Goal: Navigation & Orientation: Understand site structure

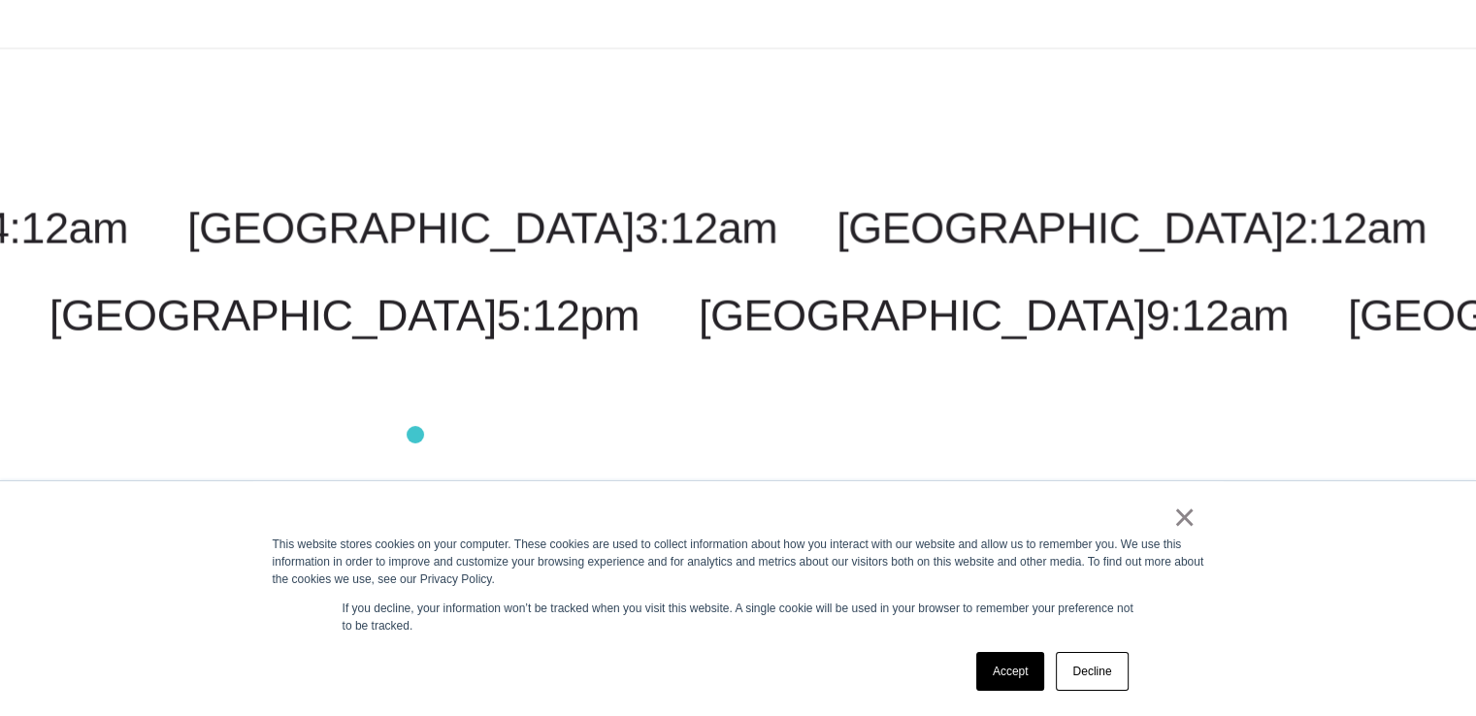
scroll to position [3709, 0]
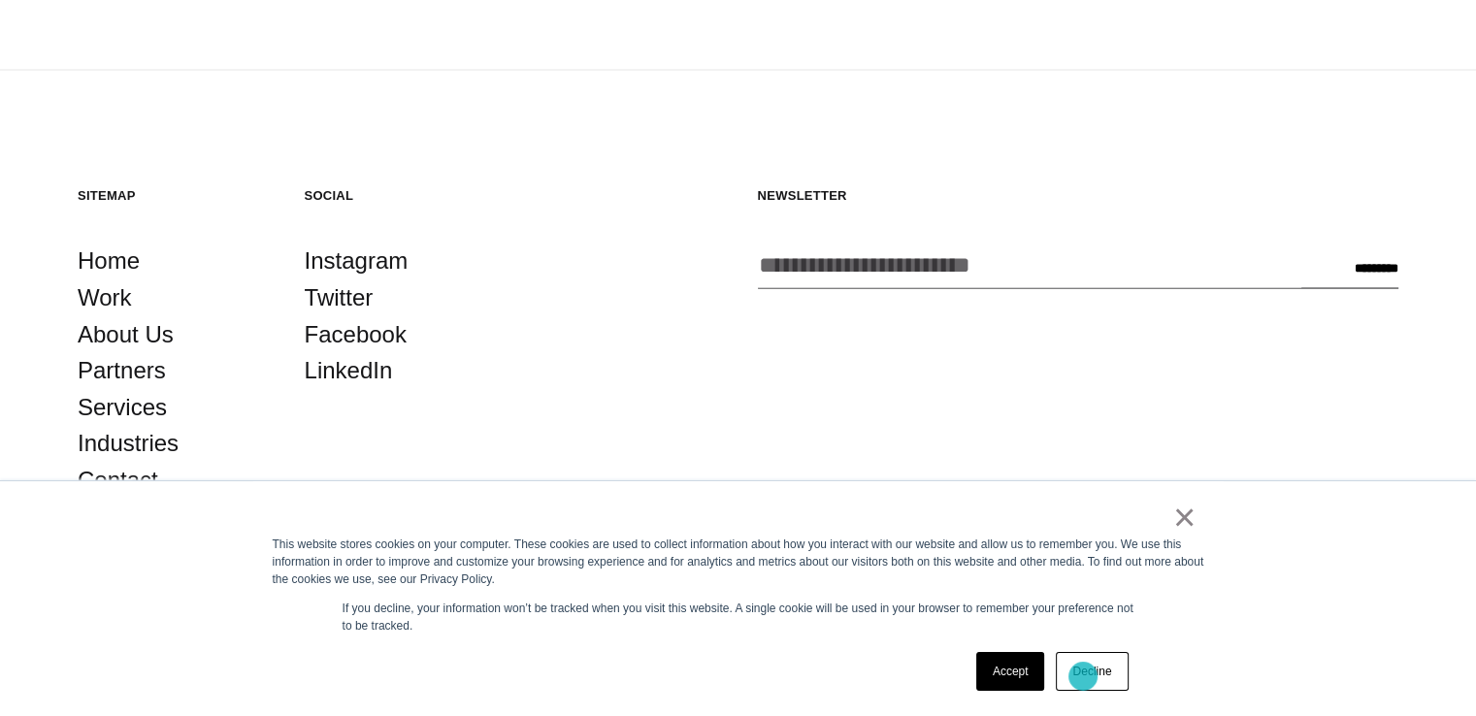
click at [1083, 677] on link "Decline" at bounding box center [1092, 671] width 72 height 39
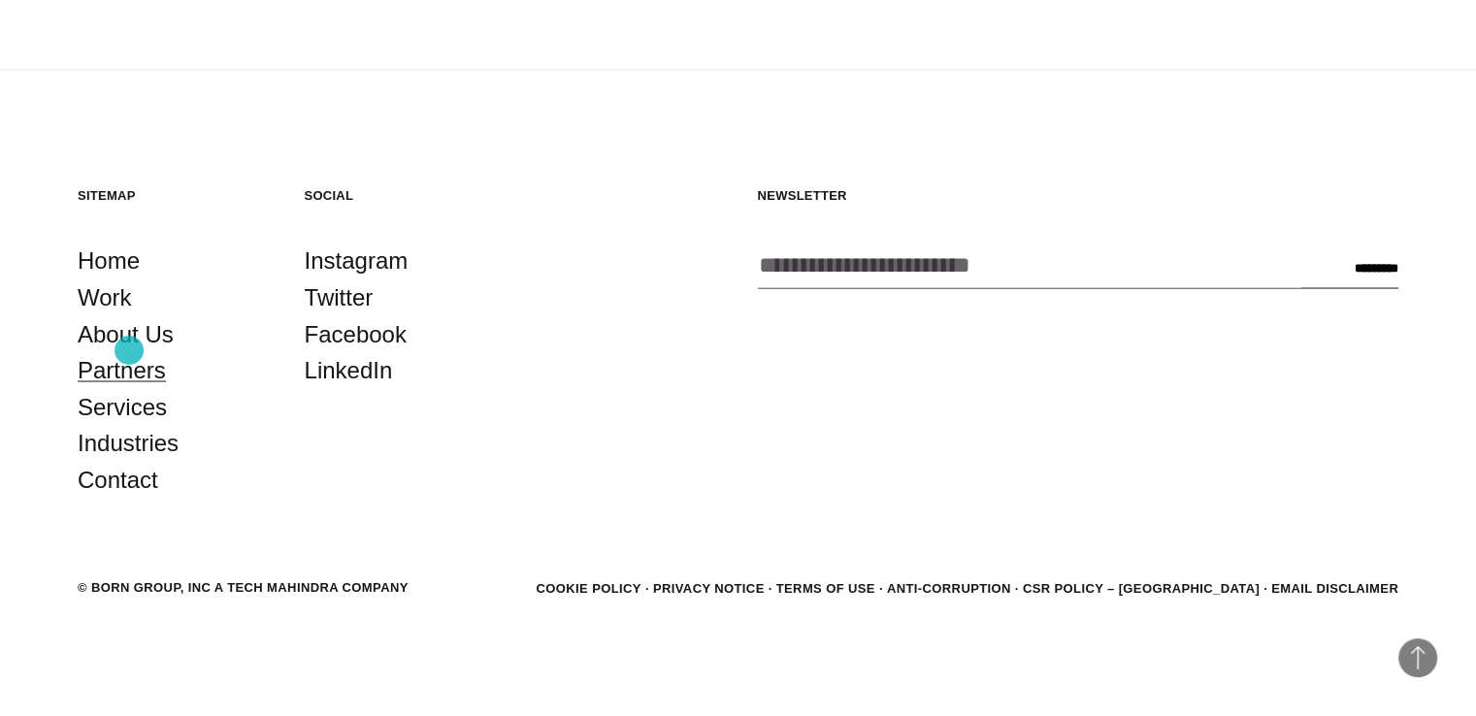
click at [129, 352] on link "Partners" at bounding box center [122, 370] width 88 height 37
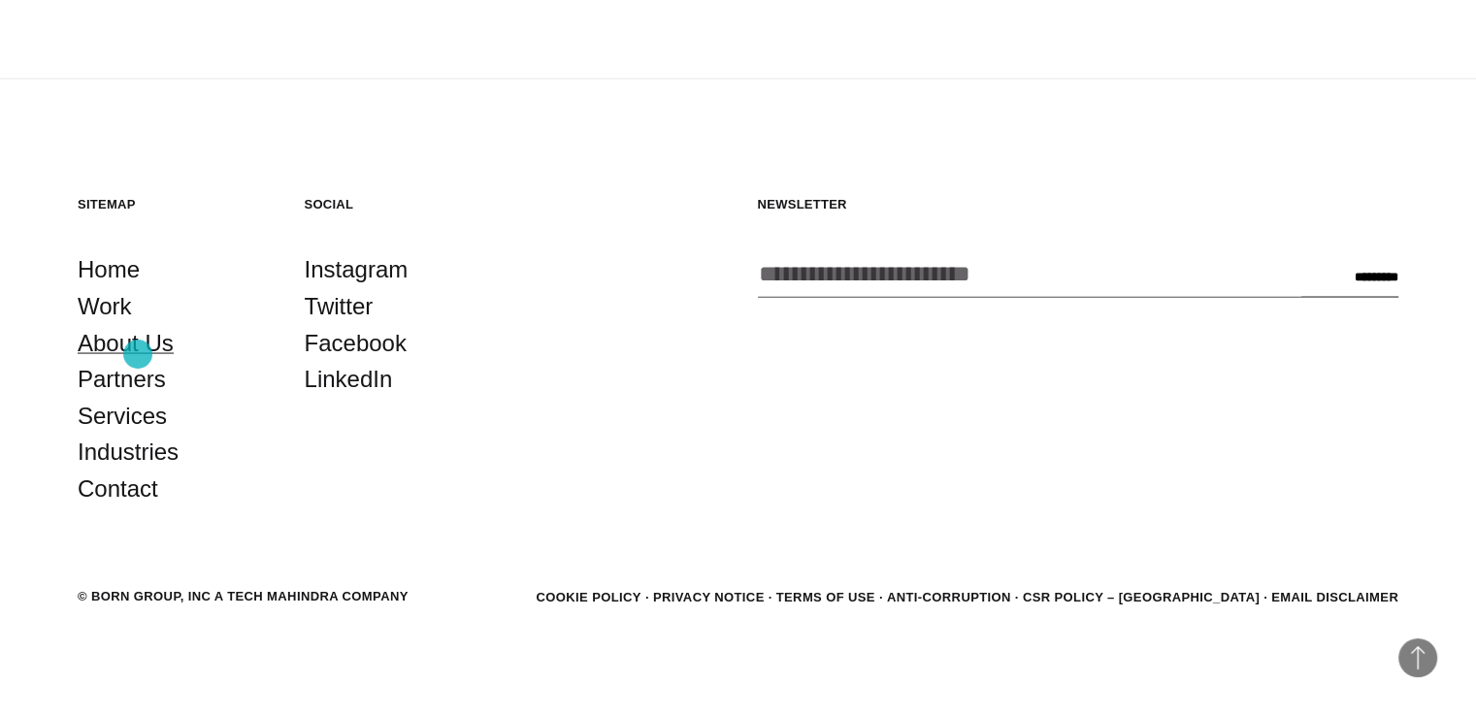
click at [138, 354] on link "About Us" at bounding box center [126, 343] width 96 height 37
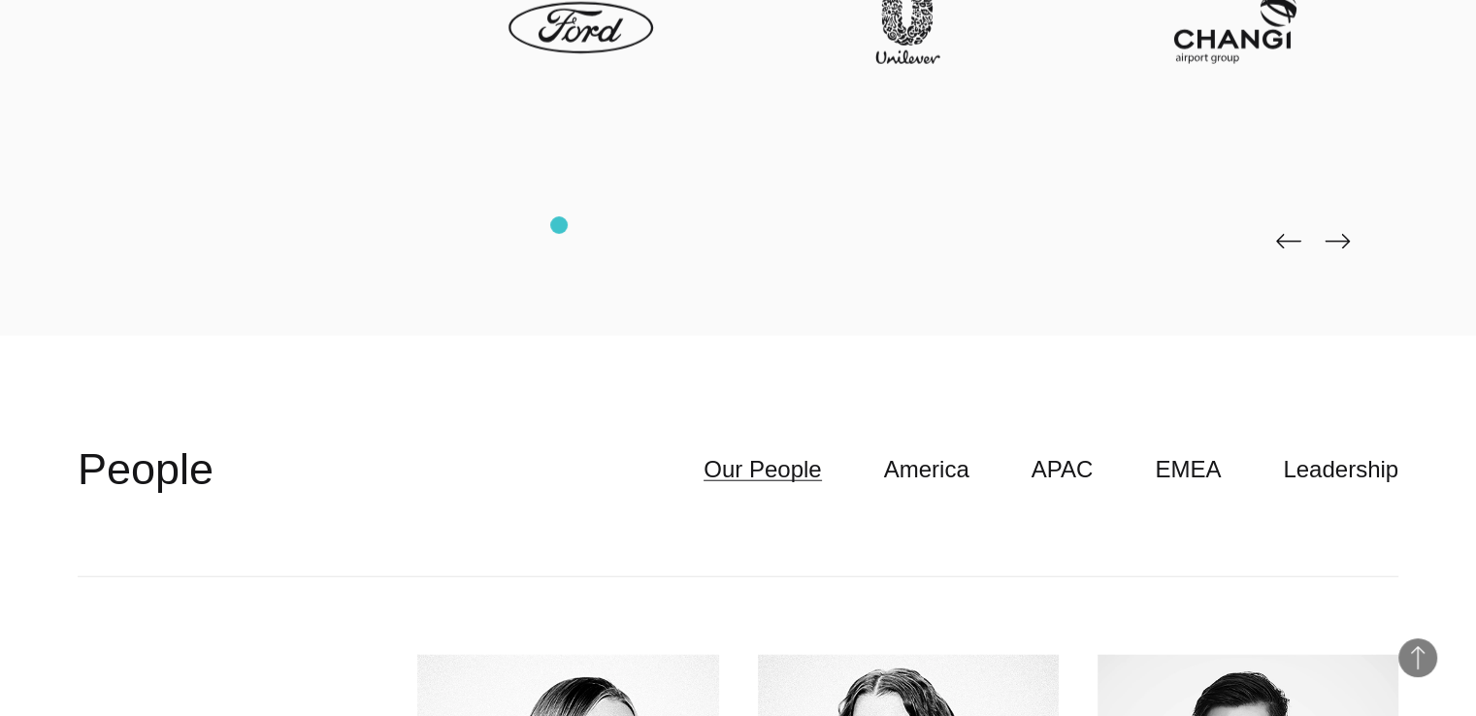
scroll to position [4780, 0]
click at [934, 476] on link "America" at bounding box center [926, 470] width 85 height 37
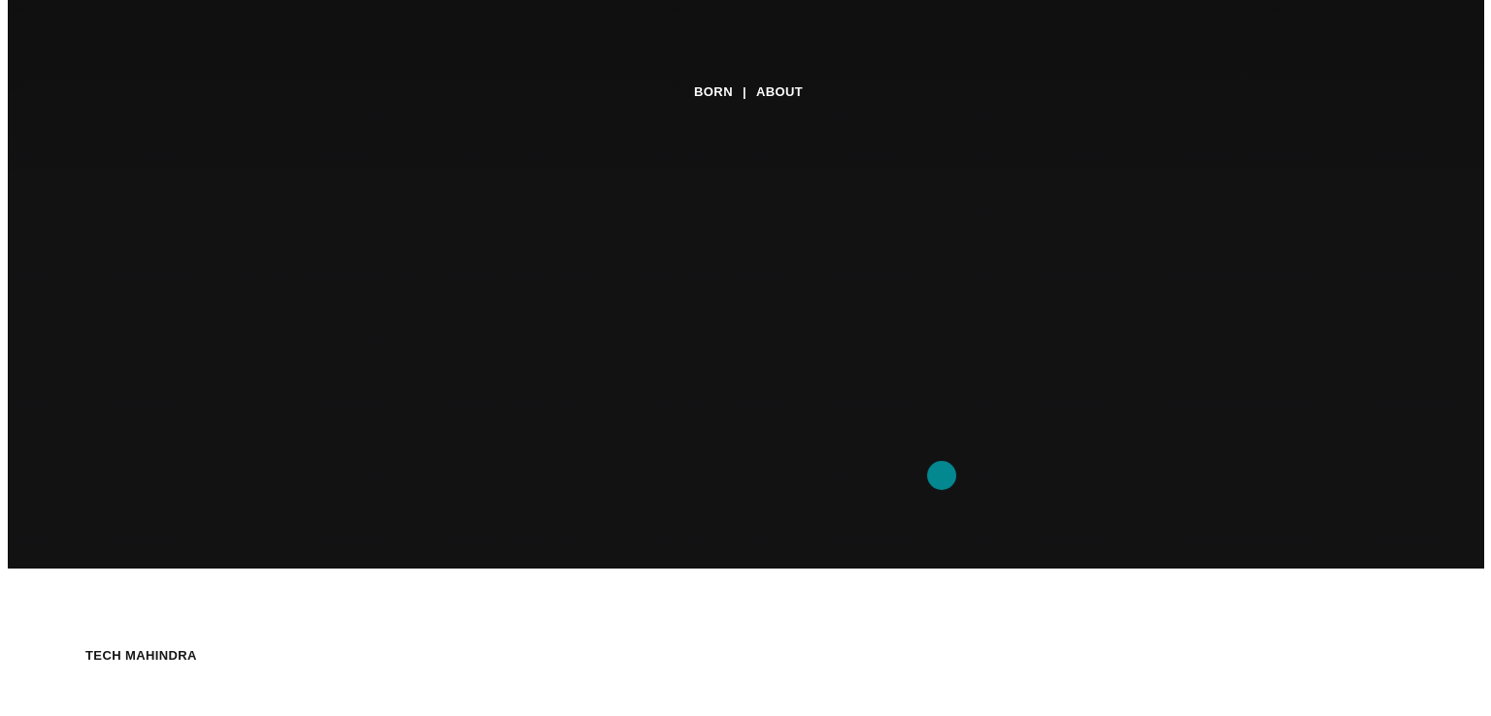
scroll to position [0, 0]
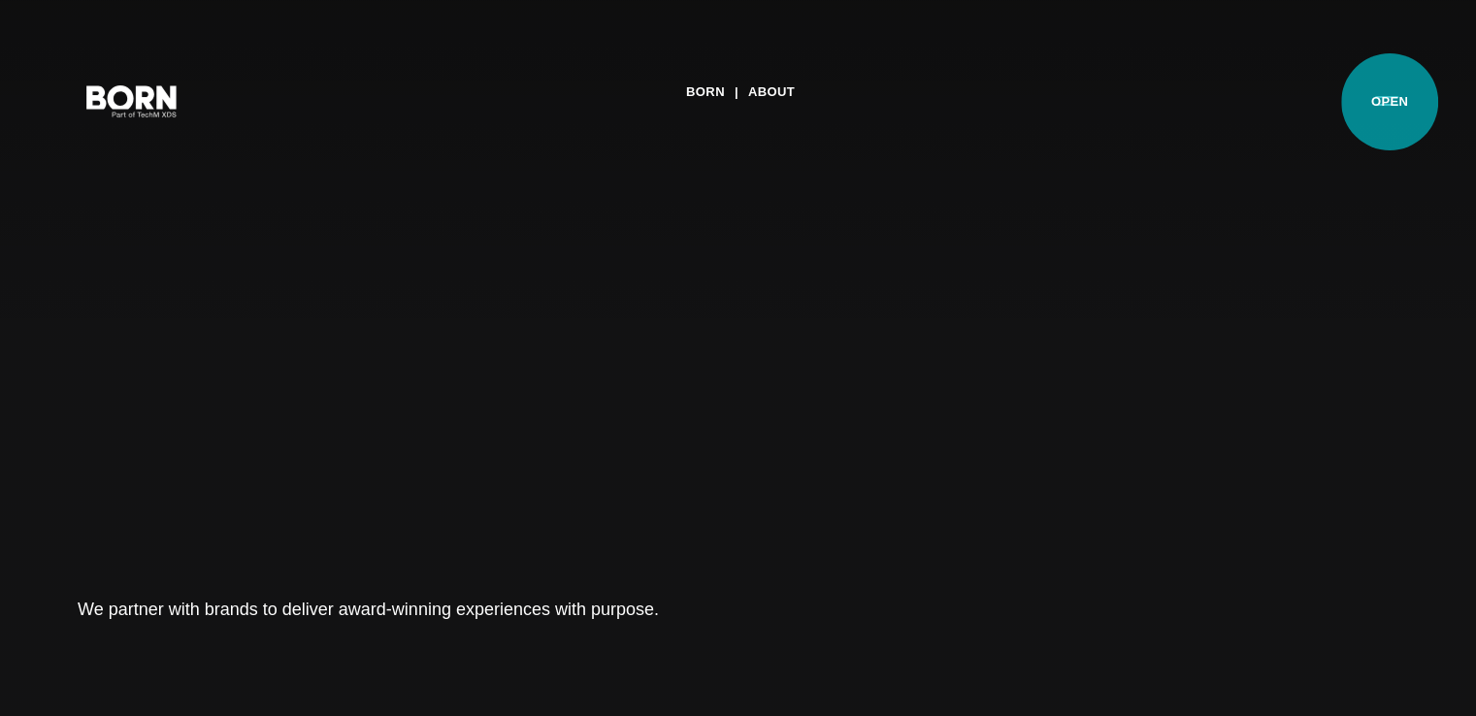
click at [1390, 102] on button "Primary Menu" at bounding box center [1387, 100] width 47 height 41
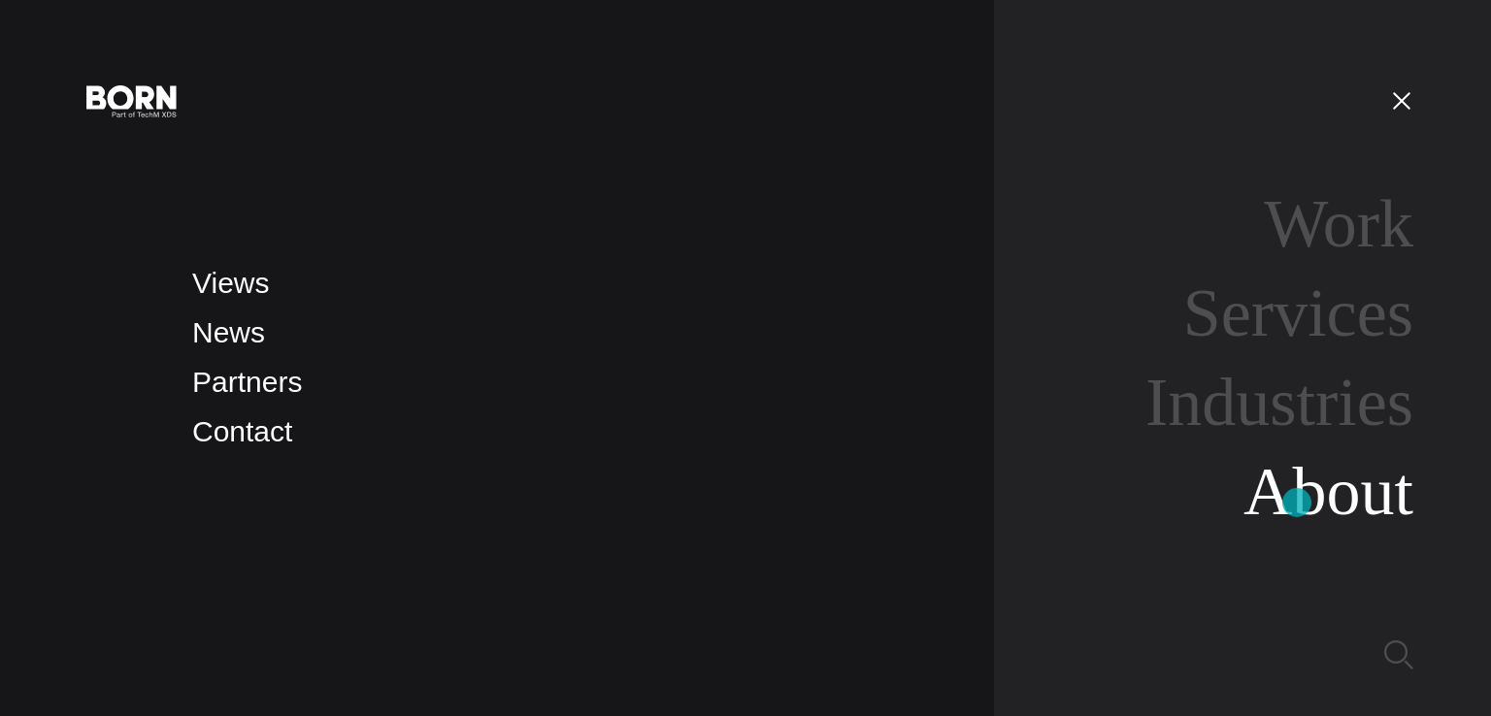
click at [1297, 503] on link "About" at bounding box center [1328, 491] width 170 height 75
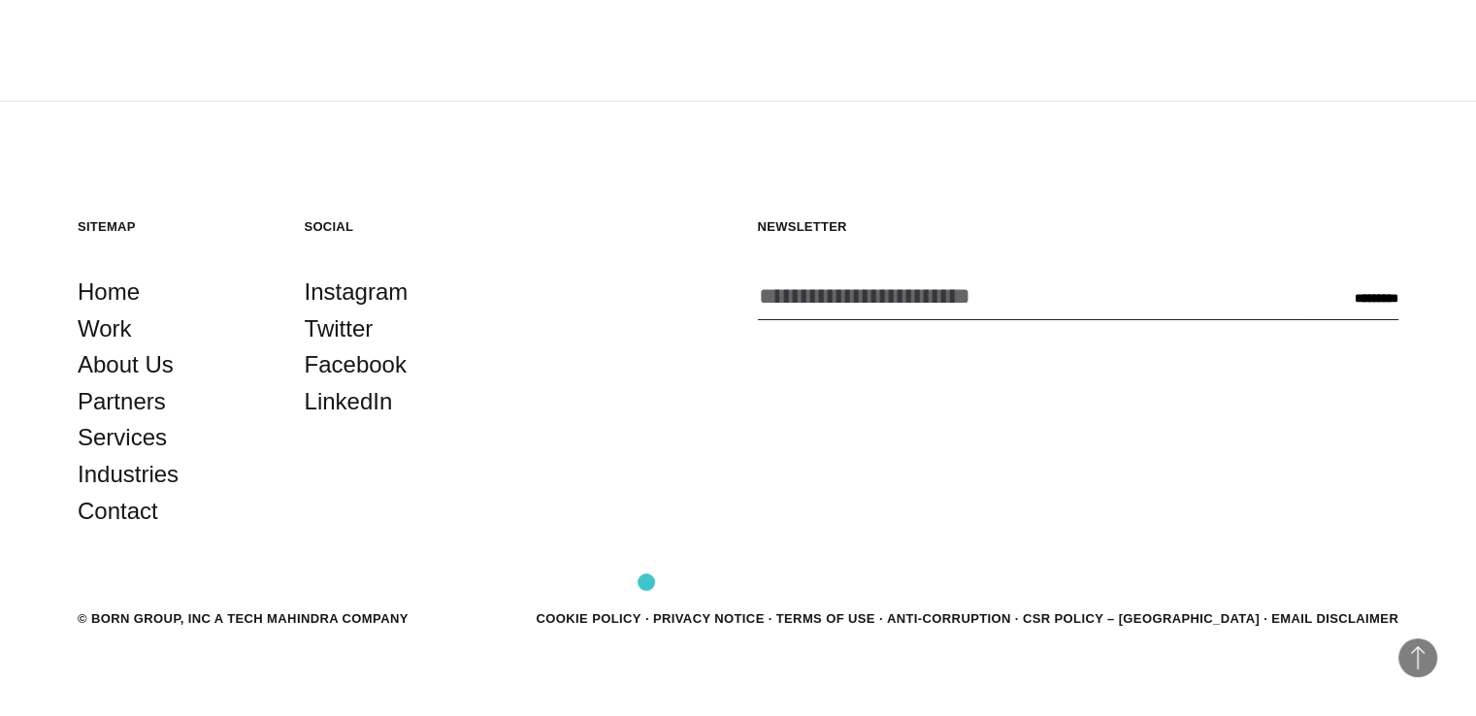
scroll to position [6742, 0]
